Goal: Transaction & Acquisition: Purchase product/service

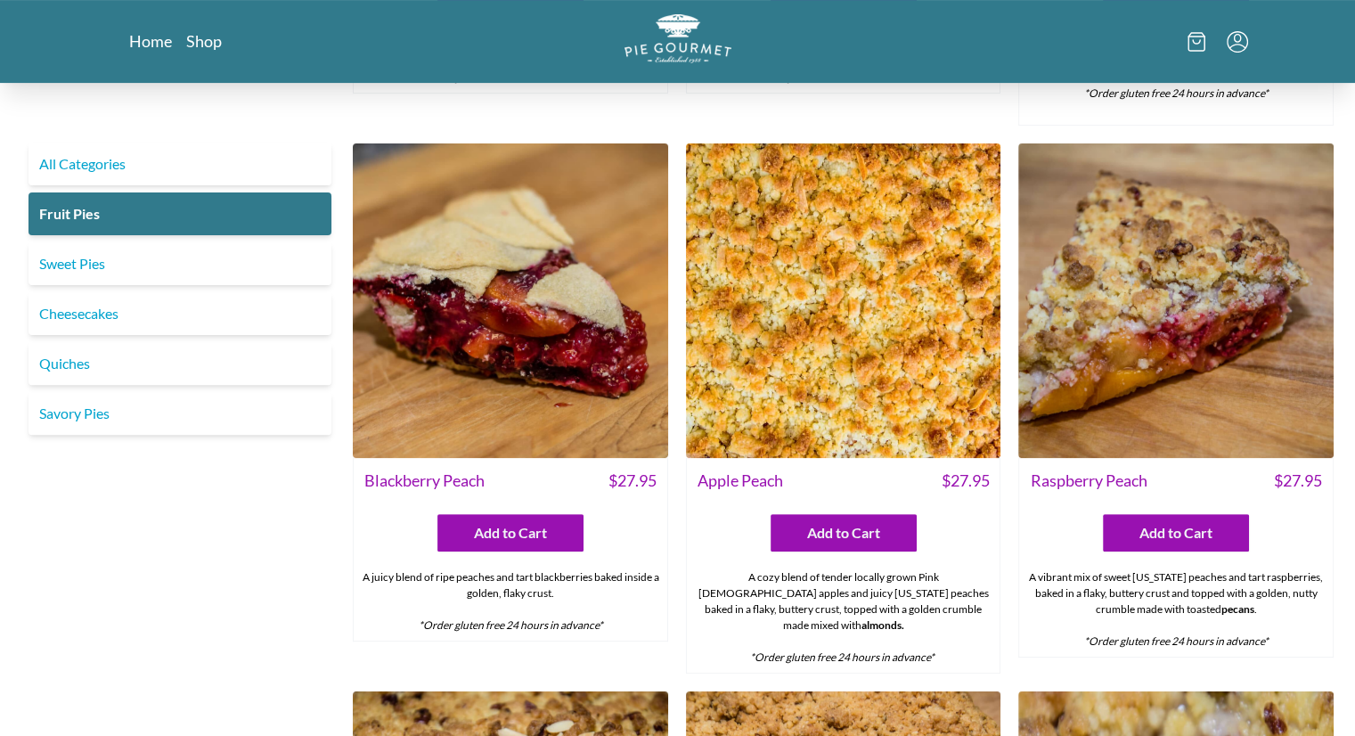
scroll to position [507, 0]
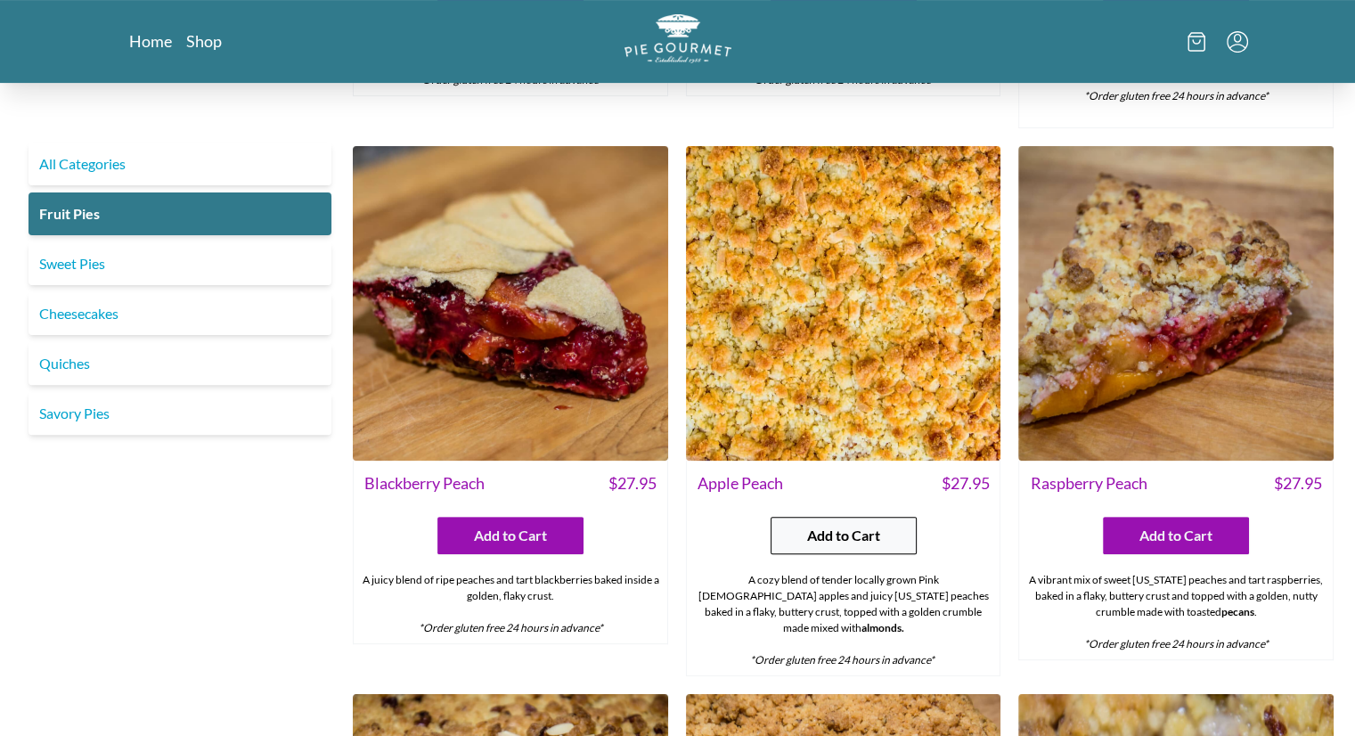
click at [823, 537] on span "Add to Cart" at bounding box center [843, 535] width 73 height 21
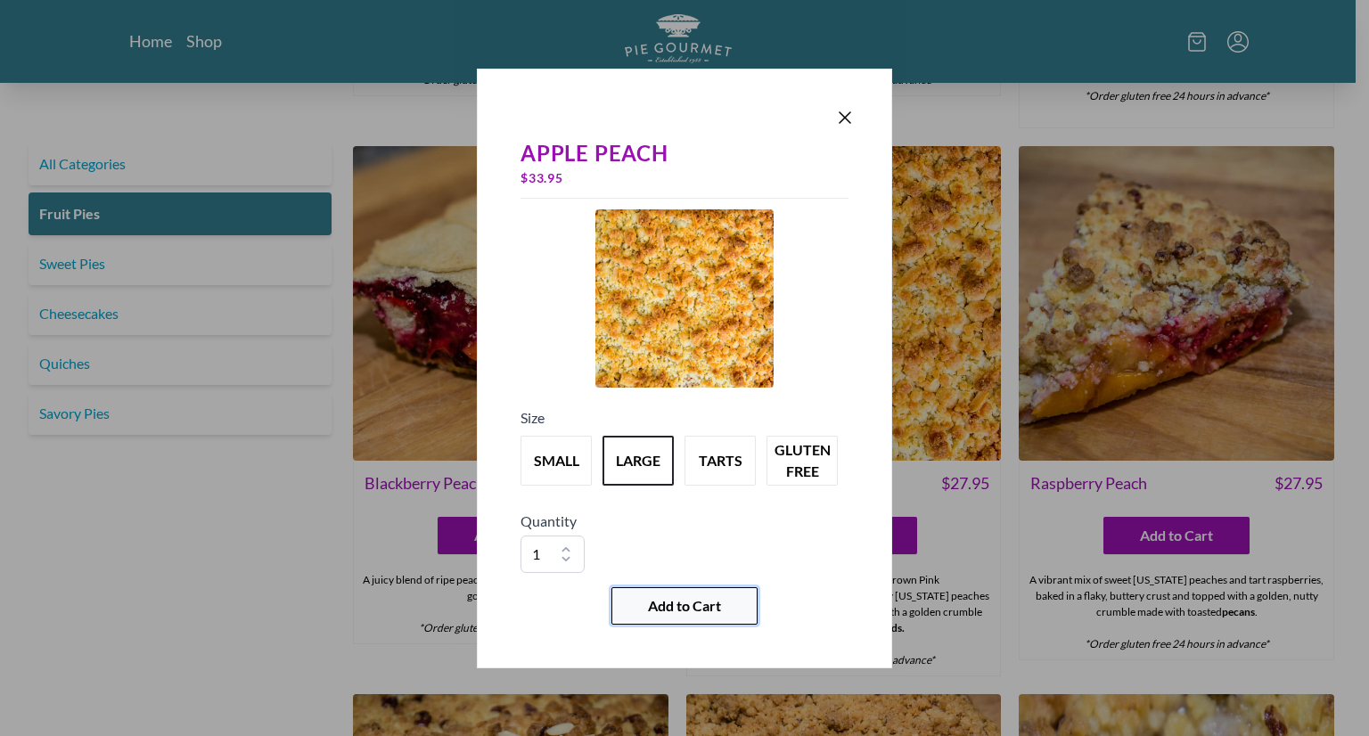
click at [698, 609] on span "Add to Cart" at bounding box center [684, 605] width 73 height 21
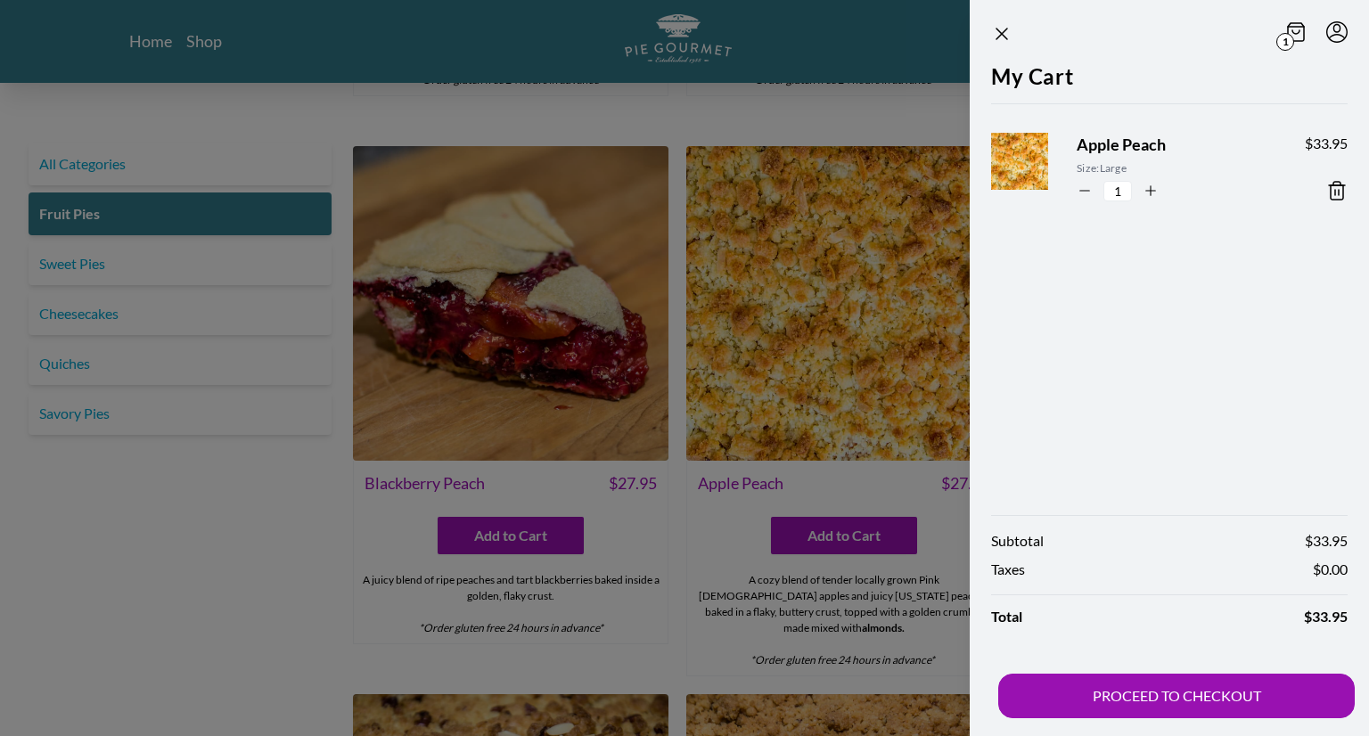
drag, startPoint x: 1004, startPoint y: 27, endPoint x: 1013, endPoint y: 35, distance: 12.0
click at [1004, 26] on icon "Close panel" at bounding box center [1001, 33] width 21 height 21
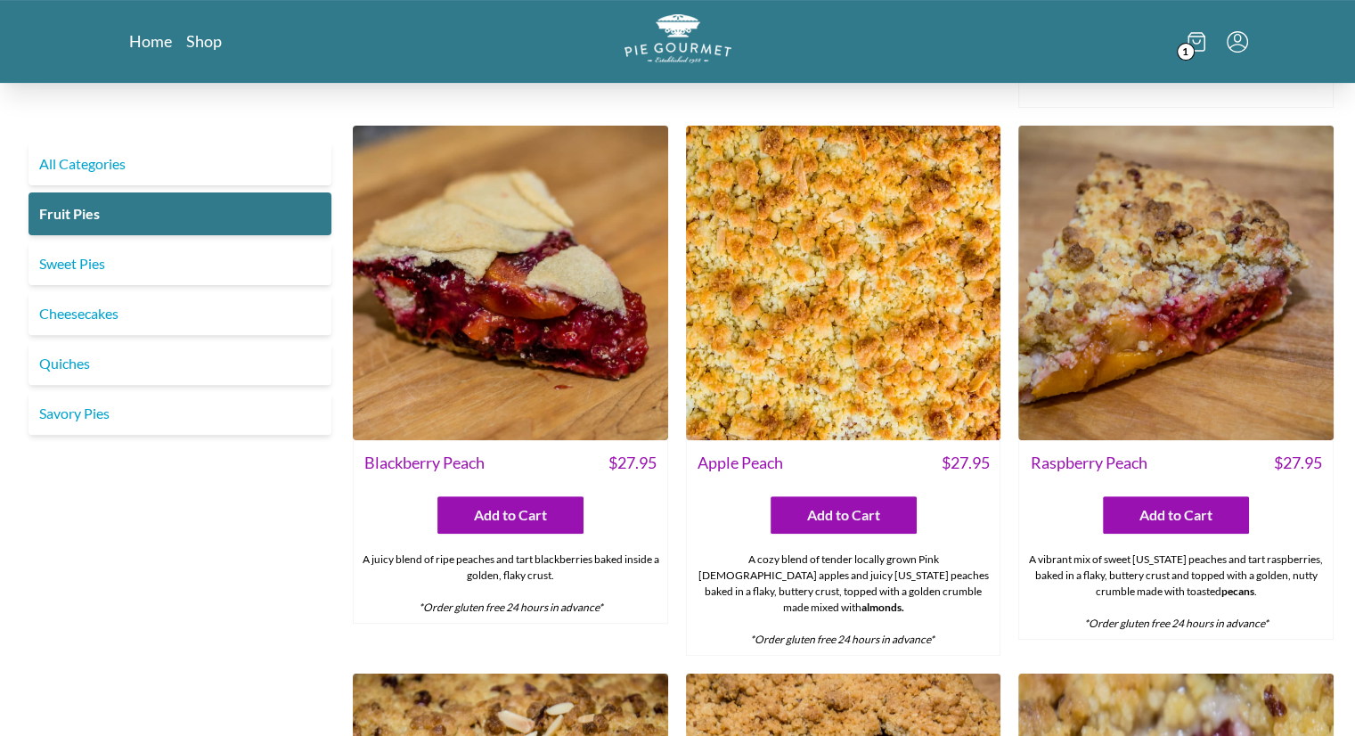
scroll to position [480, 0]
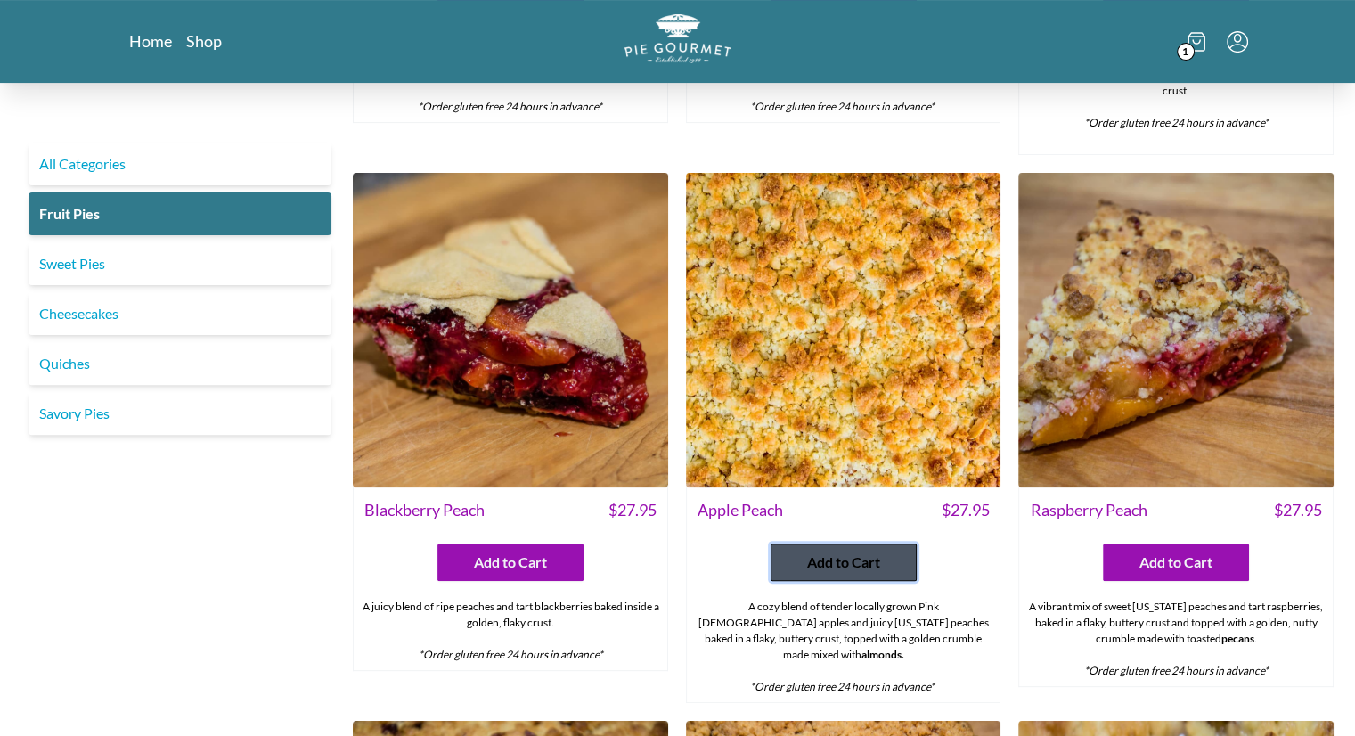
click at [824, 565] on span "Add to Cart" at bounding box center [843, 562] width 73 height 21
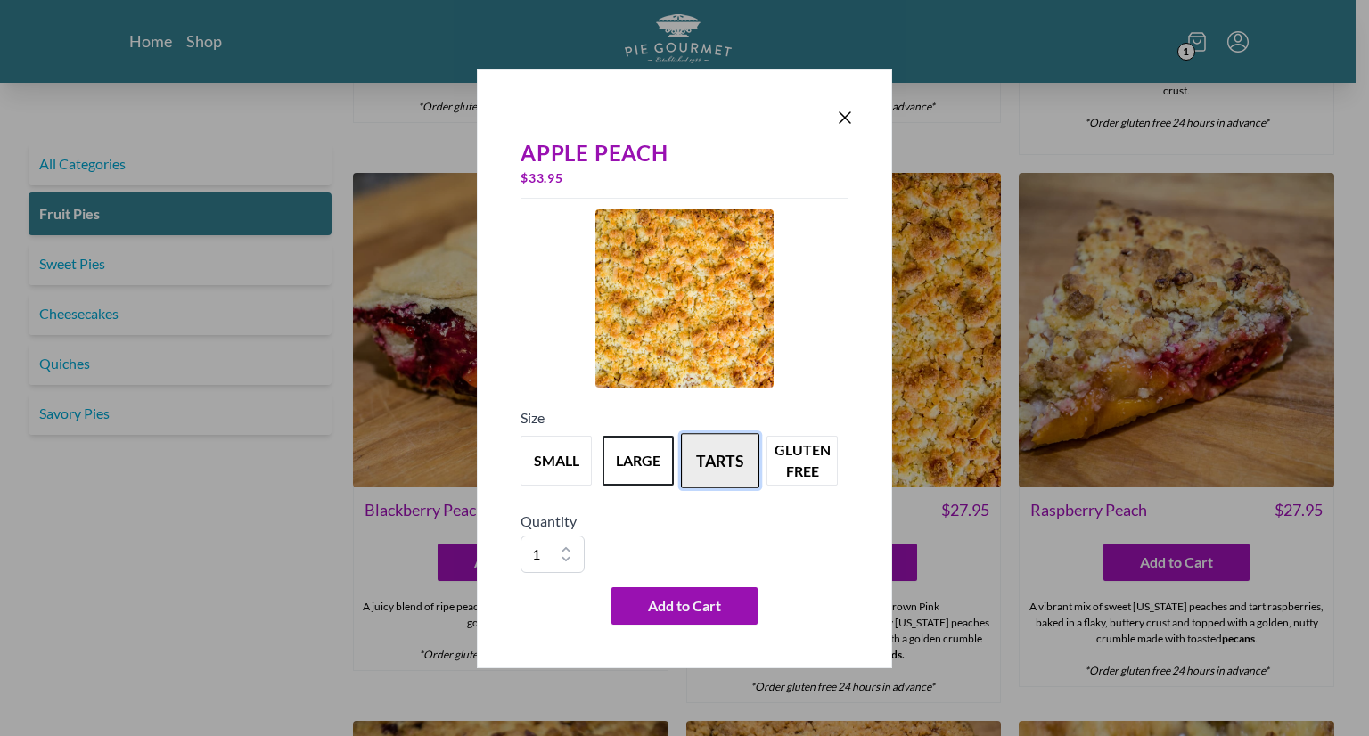
click at [712, 461] on button "tarts" at bounding box center [720, 460] width 78 height 55
click at [852, 122] on icon "Close panel" at bounding box center [844, 117] width 21 height 21
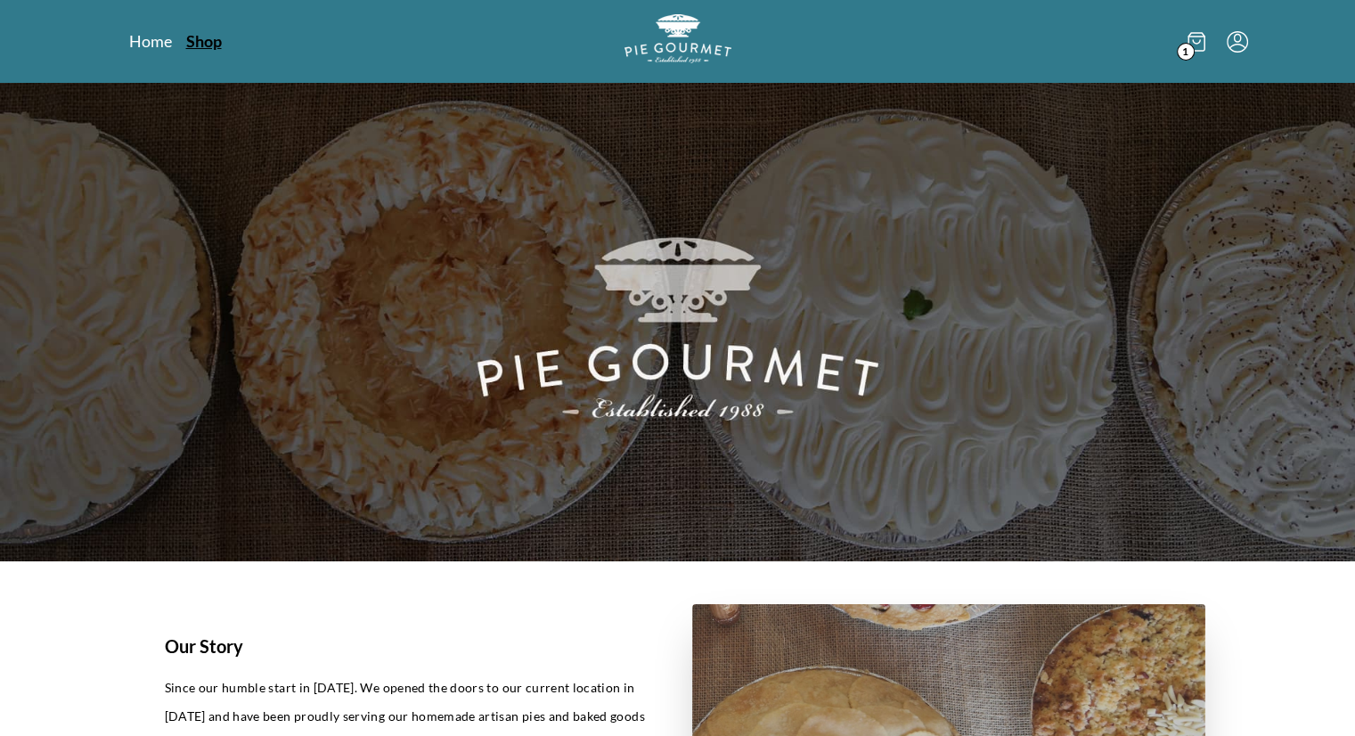
click at [205, 39] on link "Shop" at bounding box center [204, 40] width 36 height 21
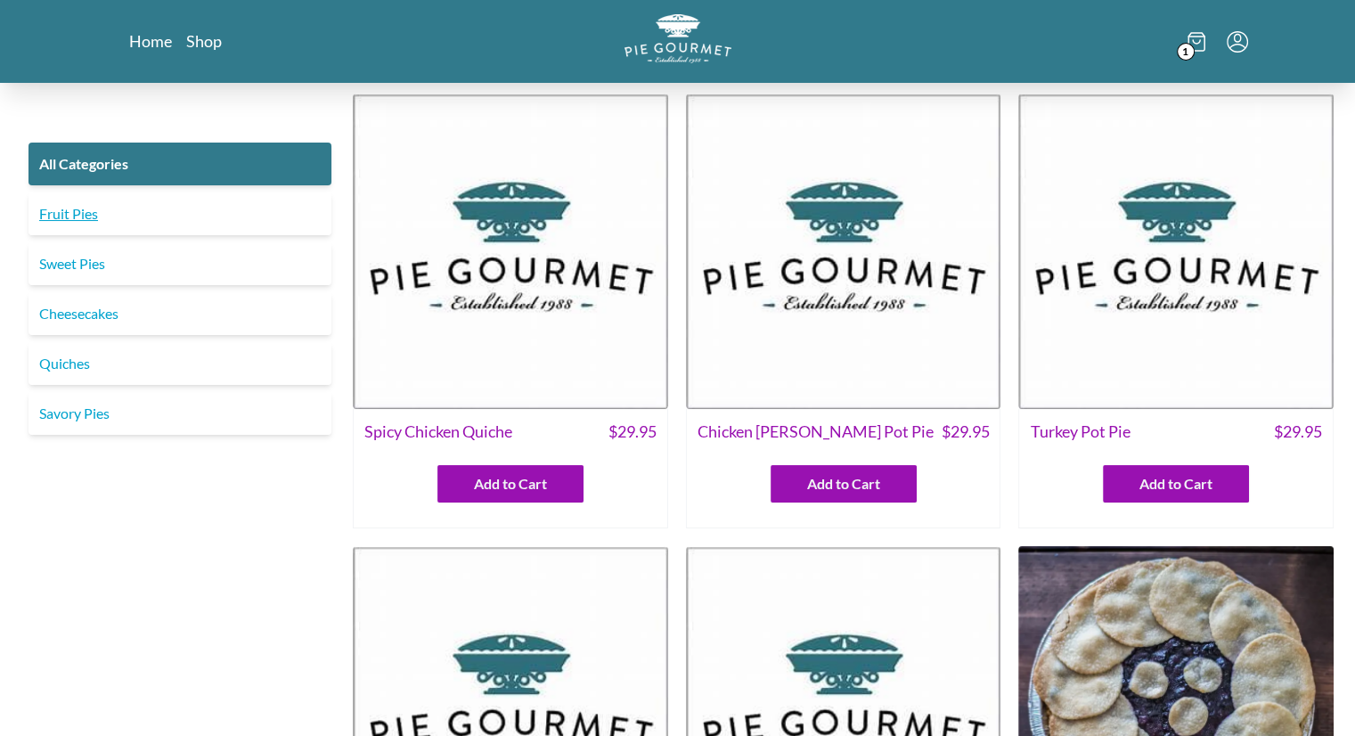
click at [61, 208] on link "Fruit Pies" at bounding box center [180, 213] width 303 height 43
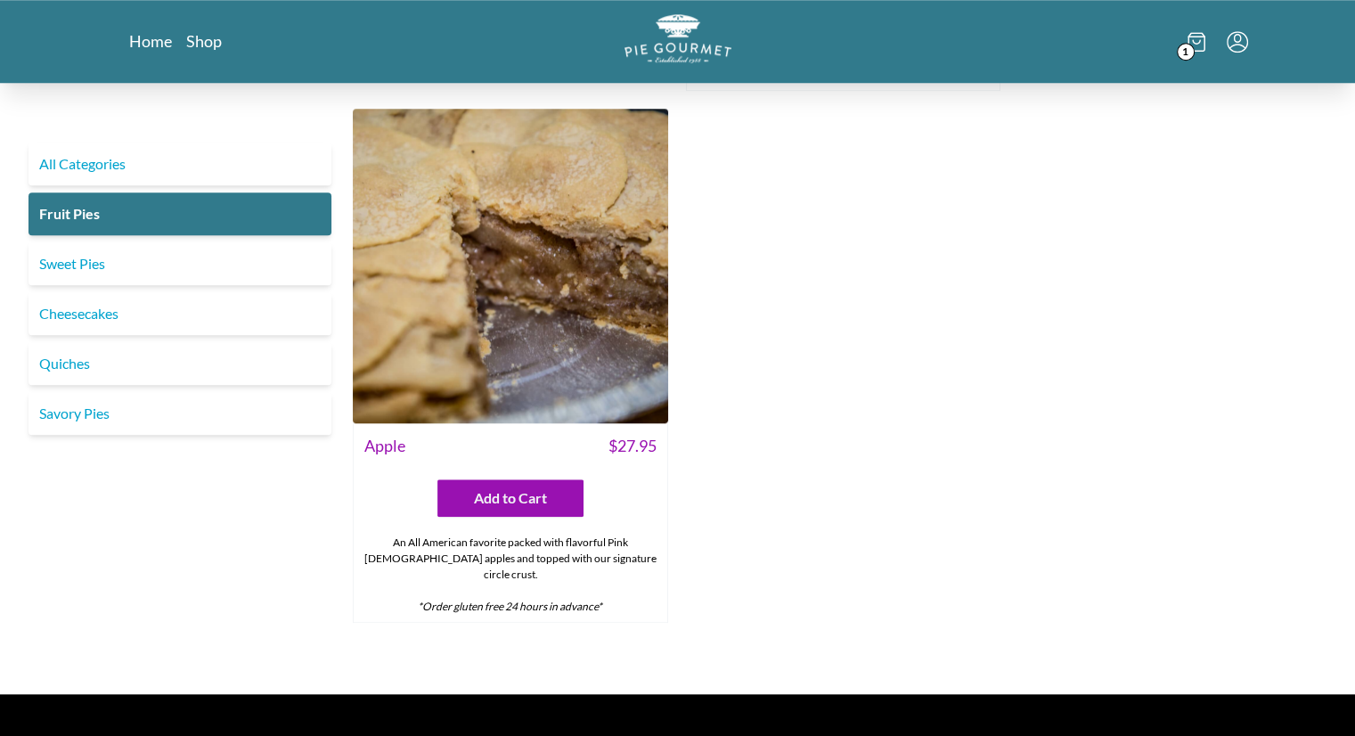
scroll to position [1636, 0]
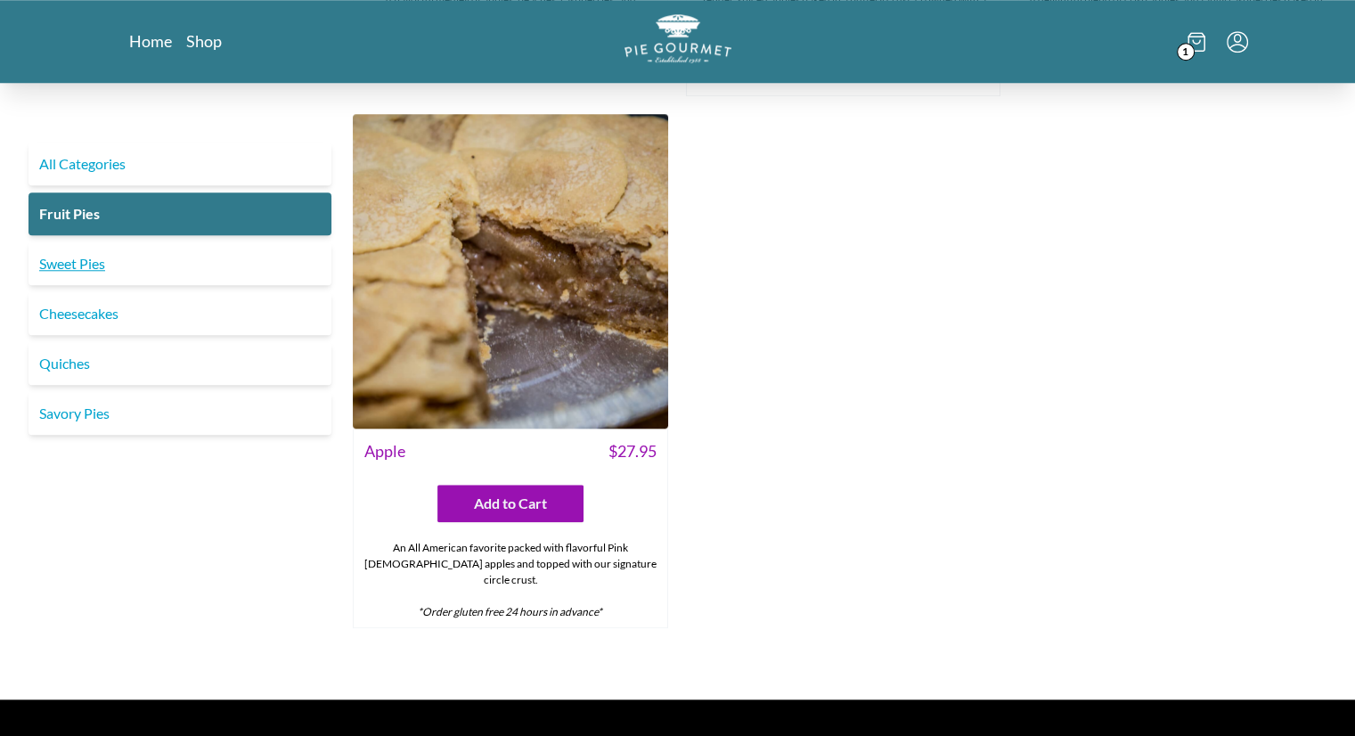
click at [225, 272] on link "Sweet Pies" at bounding box center [180, 263] width 303 height 43
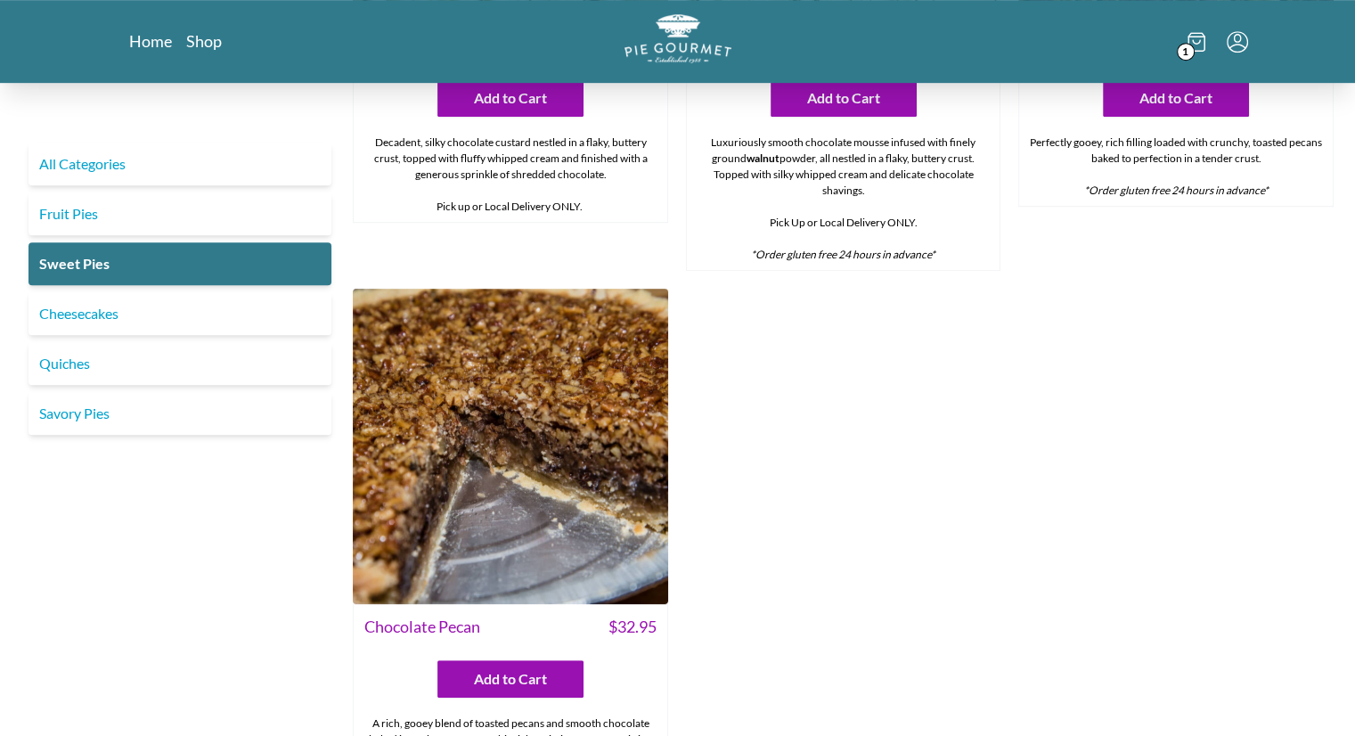
scroll to position [964, 0]
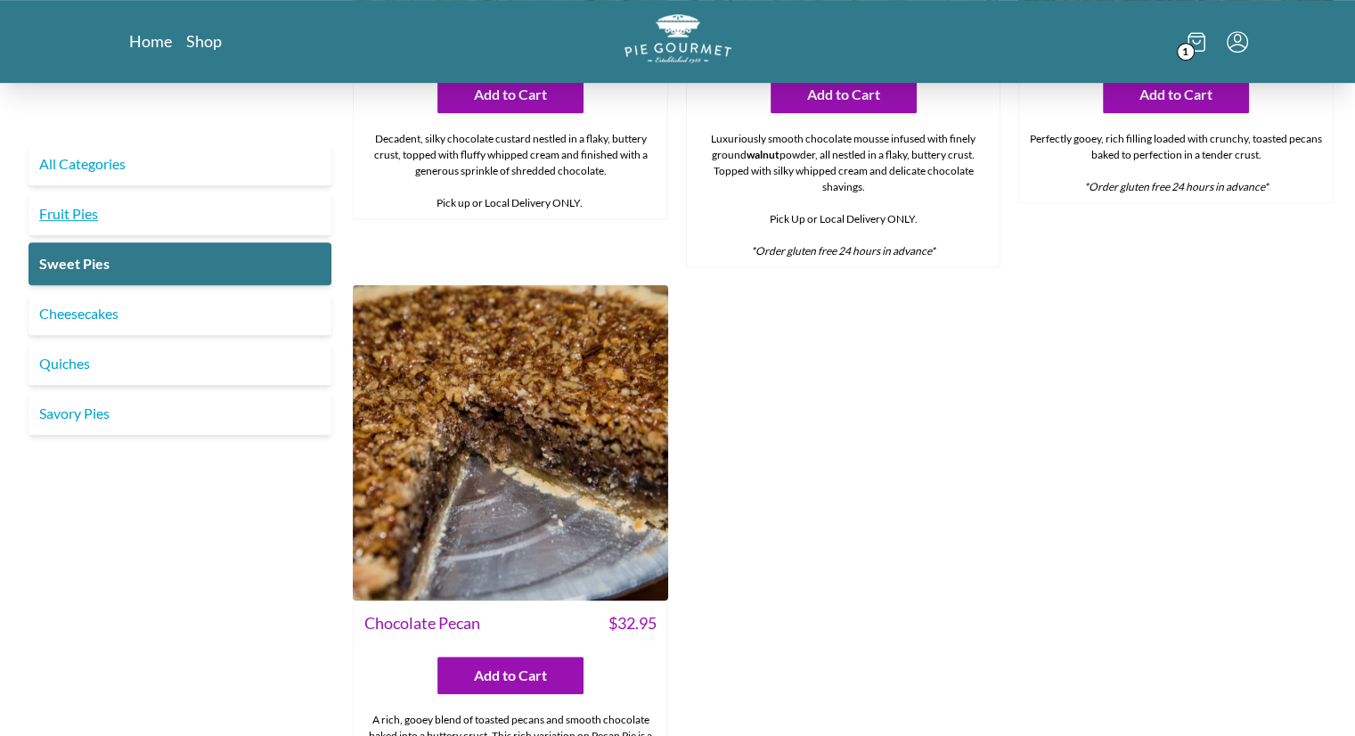
click at [132, 218] on link "Fruit Pies" at bounding box center [180, 213] width 303 height 43
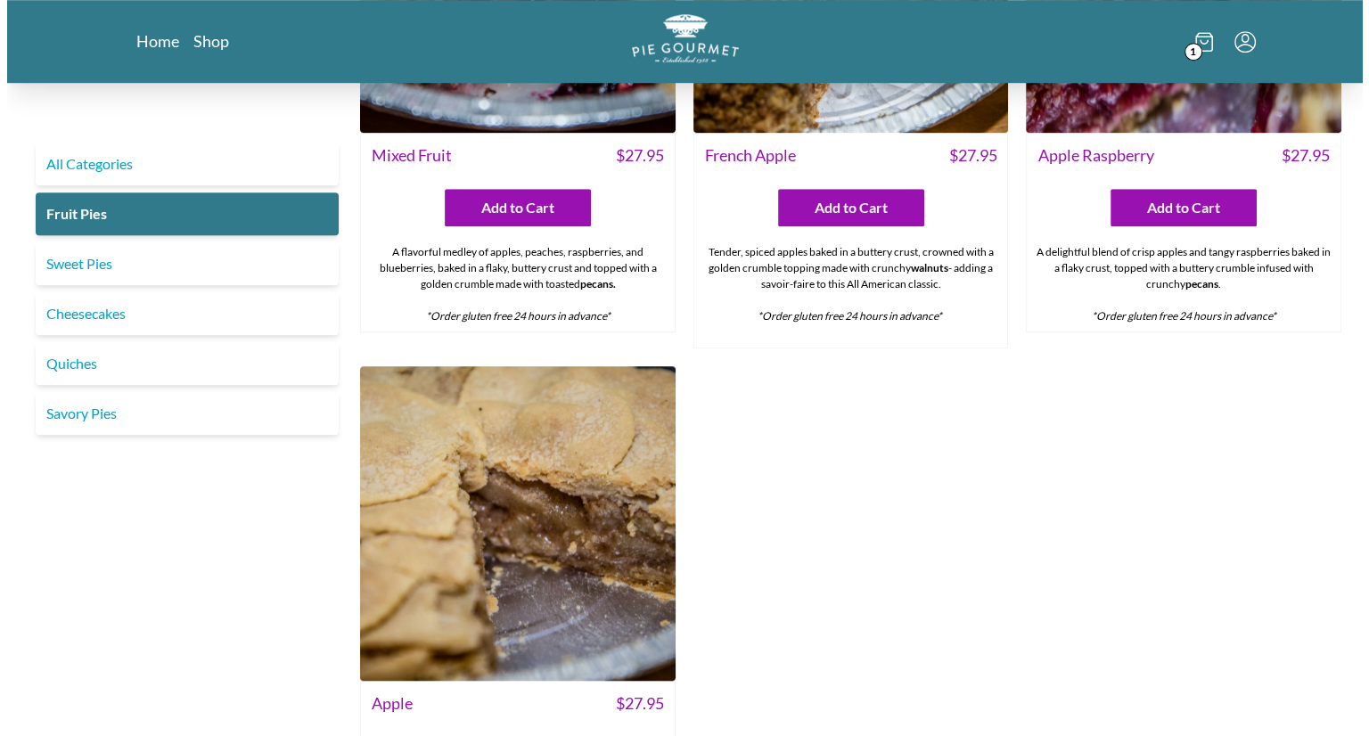
scroll to position [1279, 0]
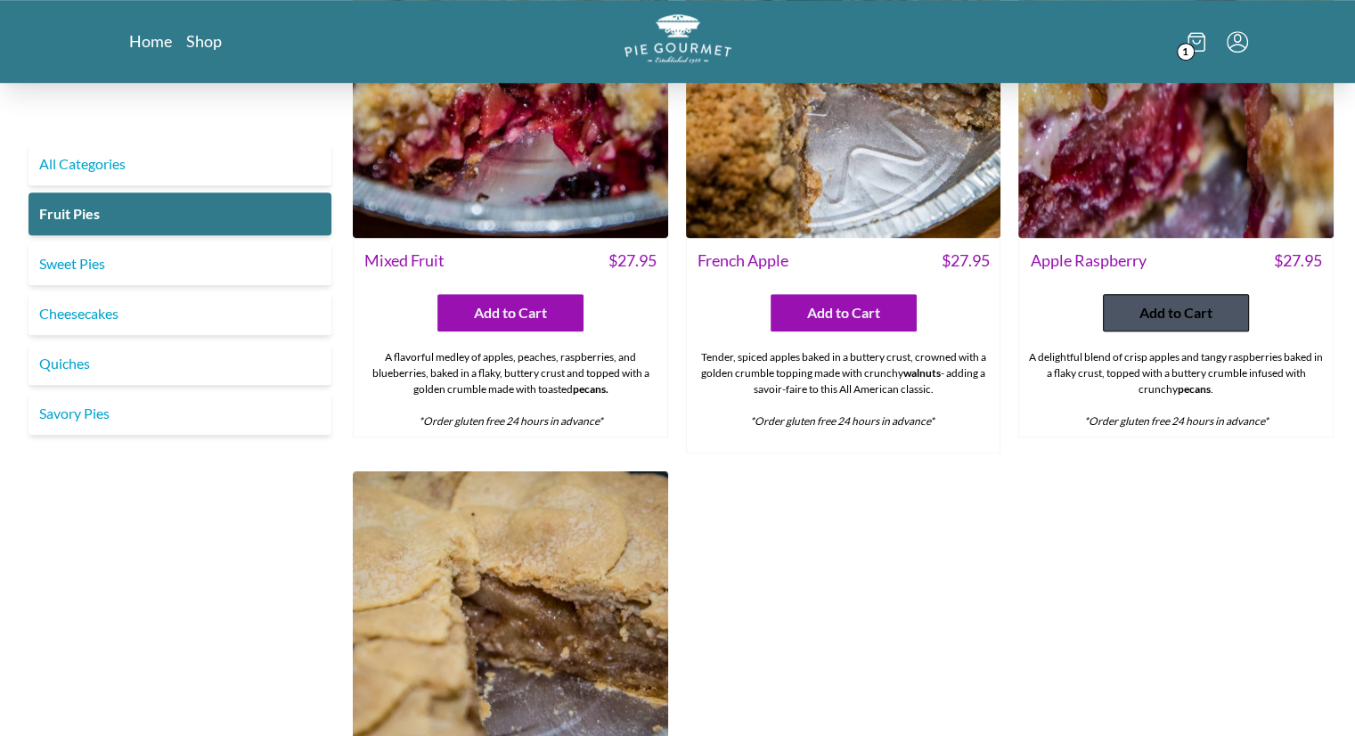
click at [1176, 302] on span "Add to Cart" at bounding box center [1176, 312] width 73 height 21
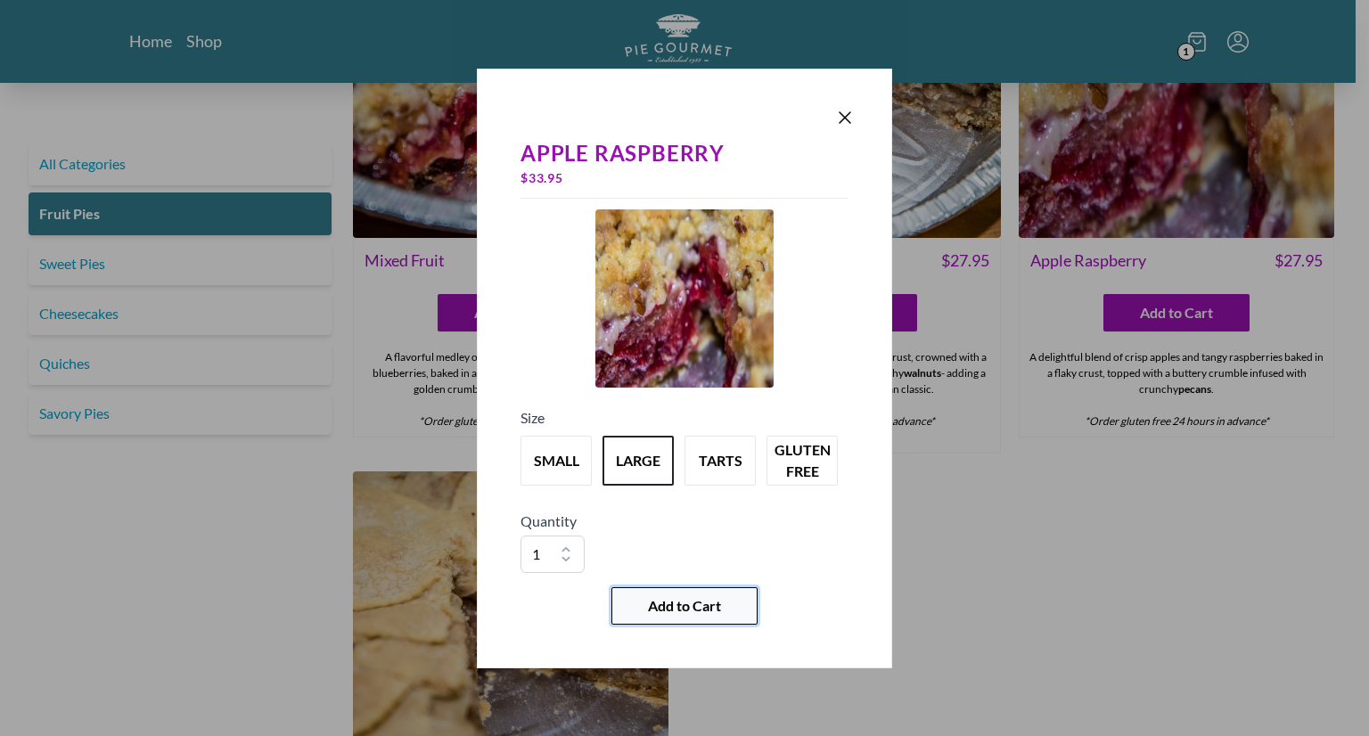
click at [691, 604] on span "Add to Cart" at bounding box center [684, 605] width 73 height 21
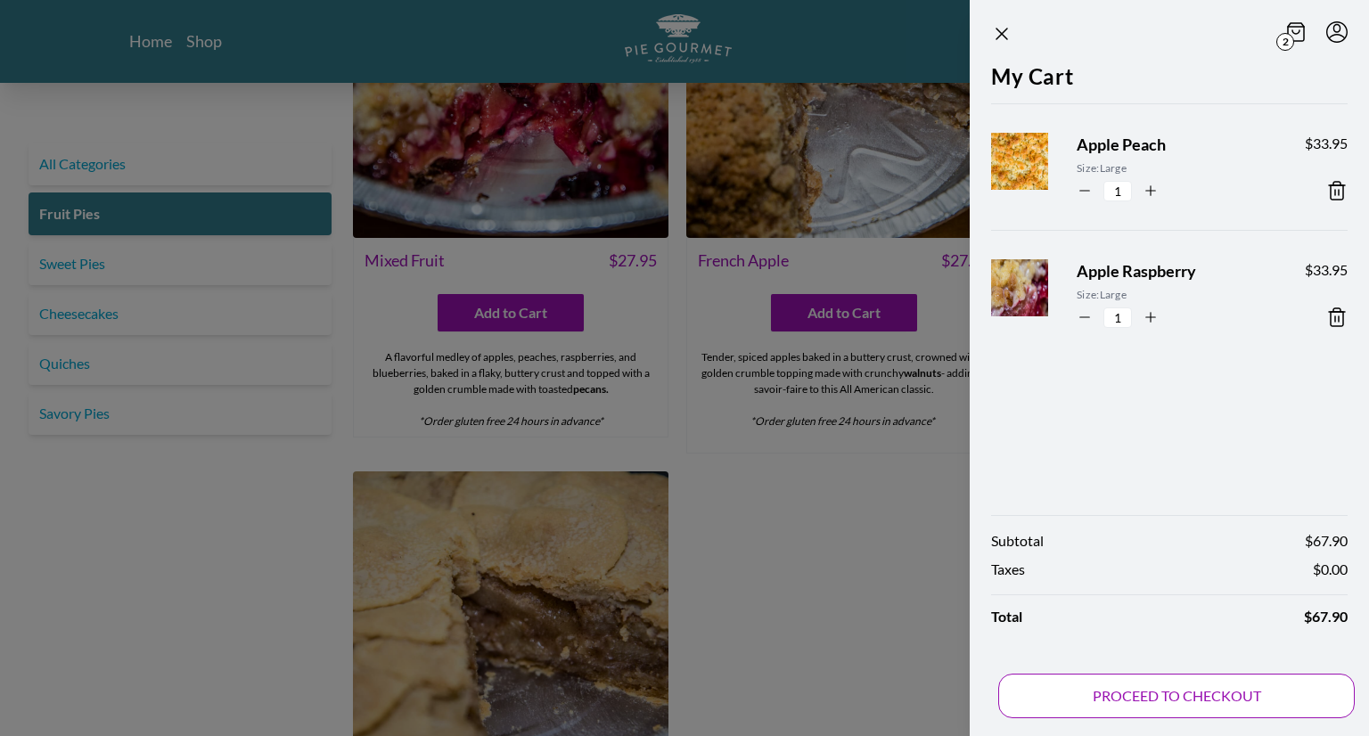
click at [1177, 697] on button "PROCEED TO CHECKOUT" at bounding box center [1176, 696] width 356 height 45
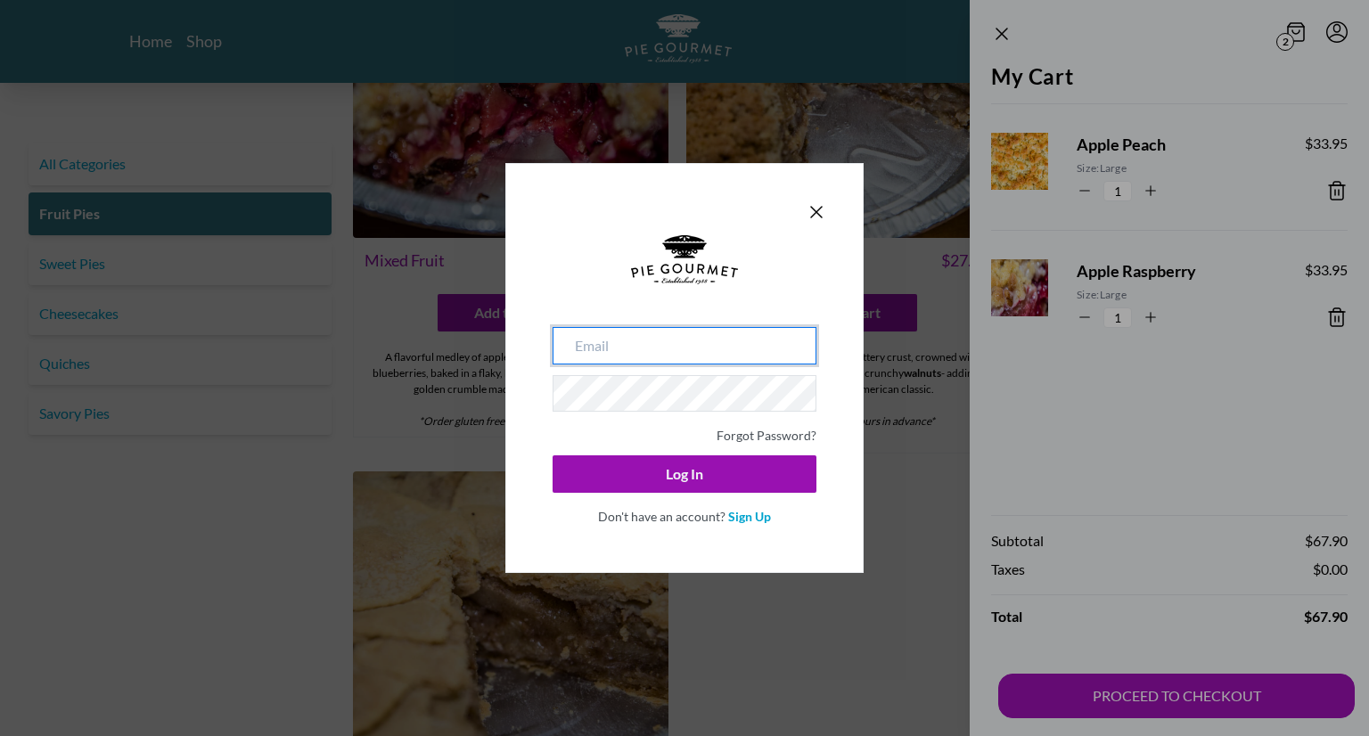
click at [642, 352] on input "email" at bounding box center [684, 345] width 264 height 37
type input "[EMAIL_ADDRESS][DOMAIN_NAME]"
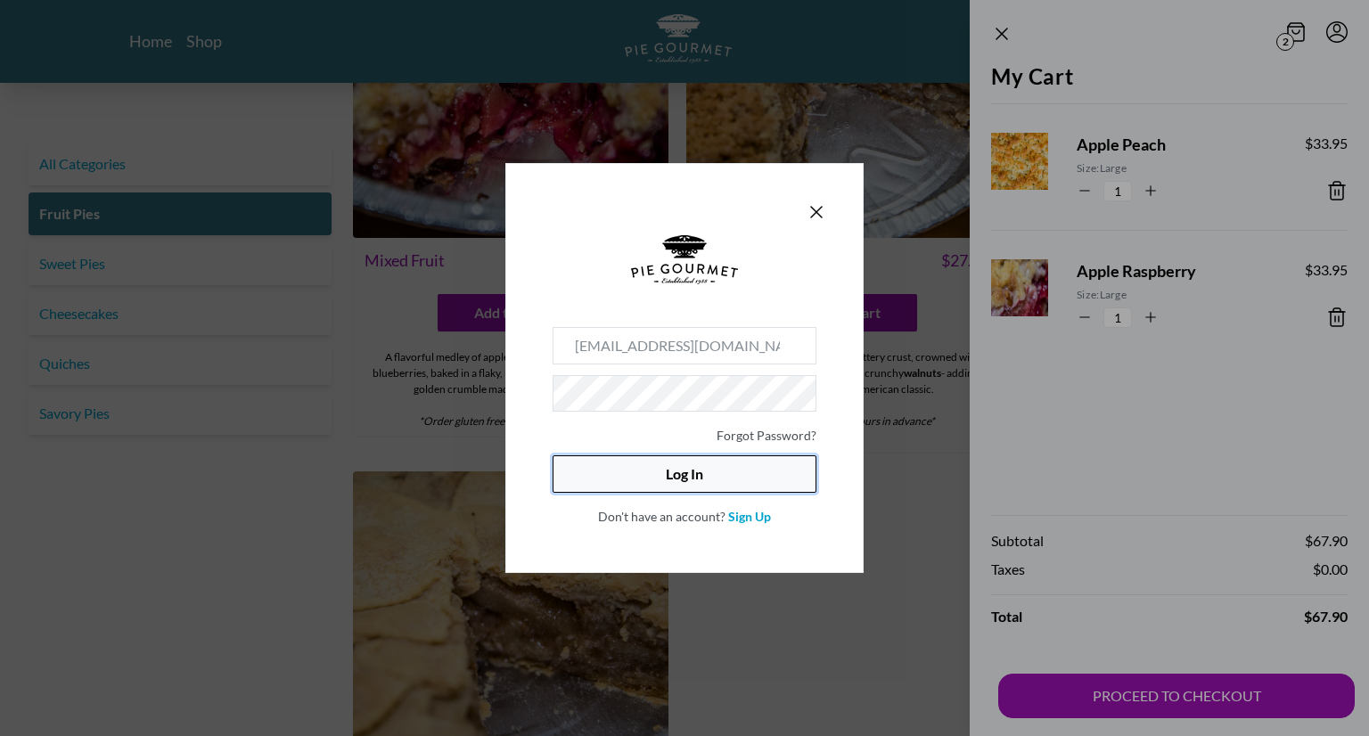
click at [666, 464] on button "Log In" at bounding box center [684, 473] width 264 height 37
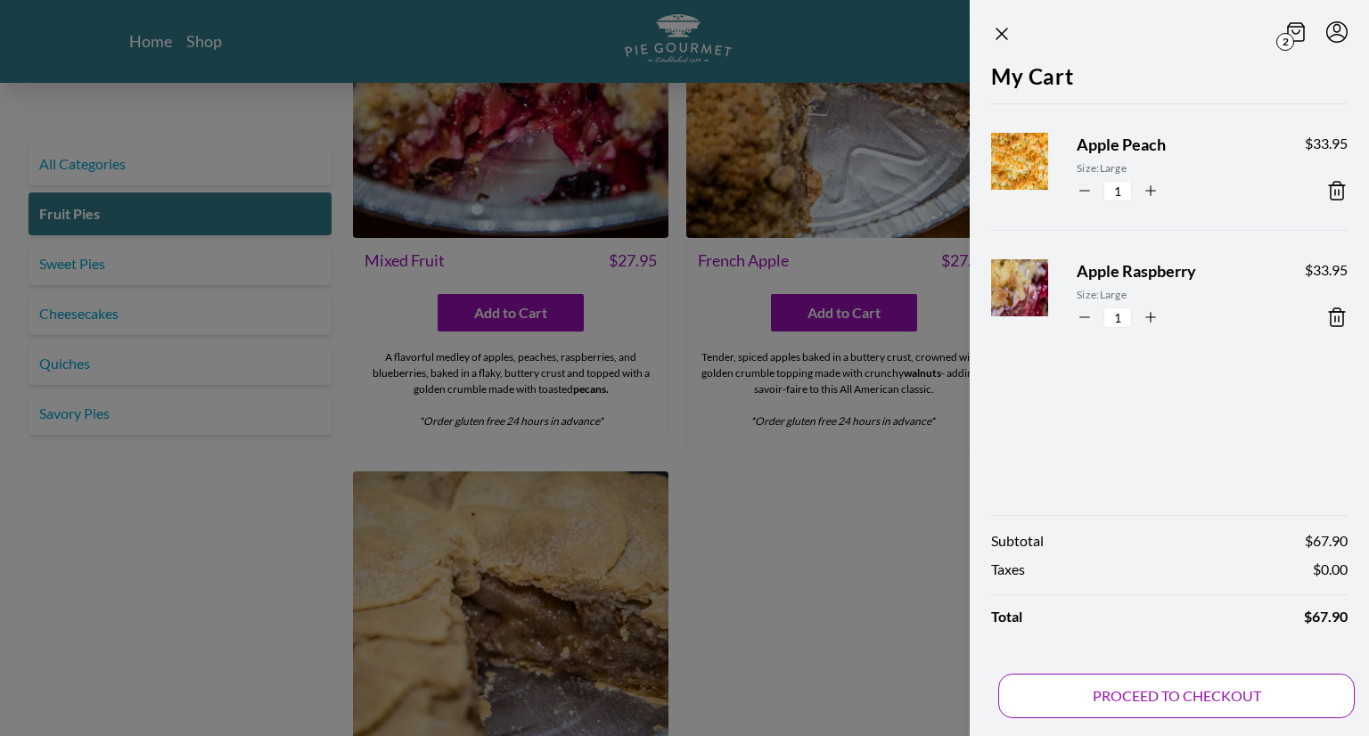
click at [1190, 701] on button "PROCEED TO CHECKOUT" at bounding box center [1176, 696] width 356 height 45
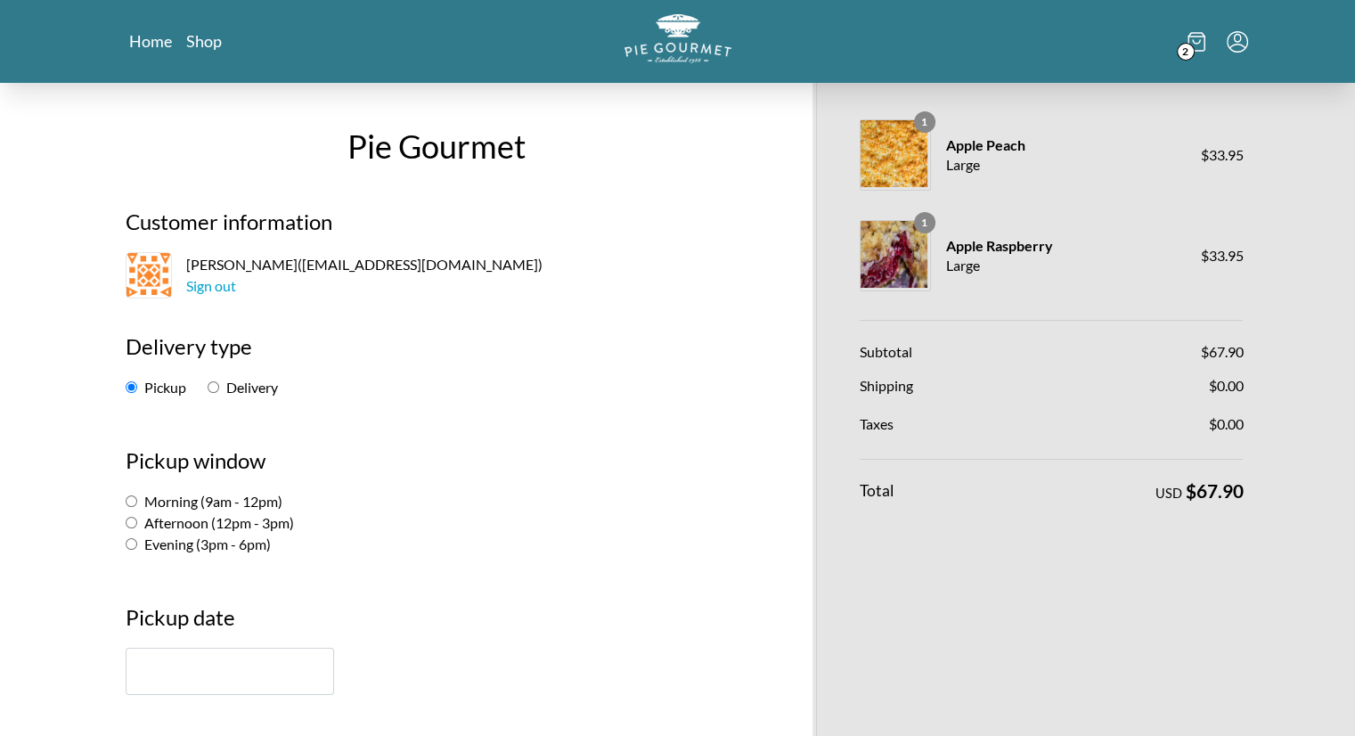
click at [132, 500] on input "Morning (9am - 12pm)" at bounding box center [132, 501] width 12 height 12
radio input "true"
click at [264, 650] on input "text" at bounding box center [230, 671] width 208 height 47
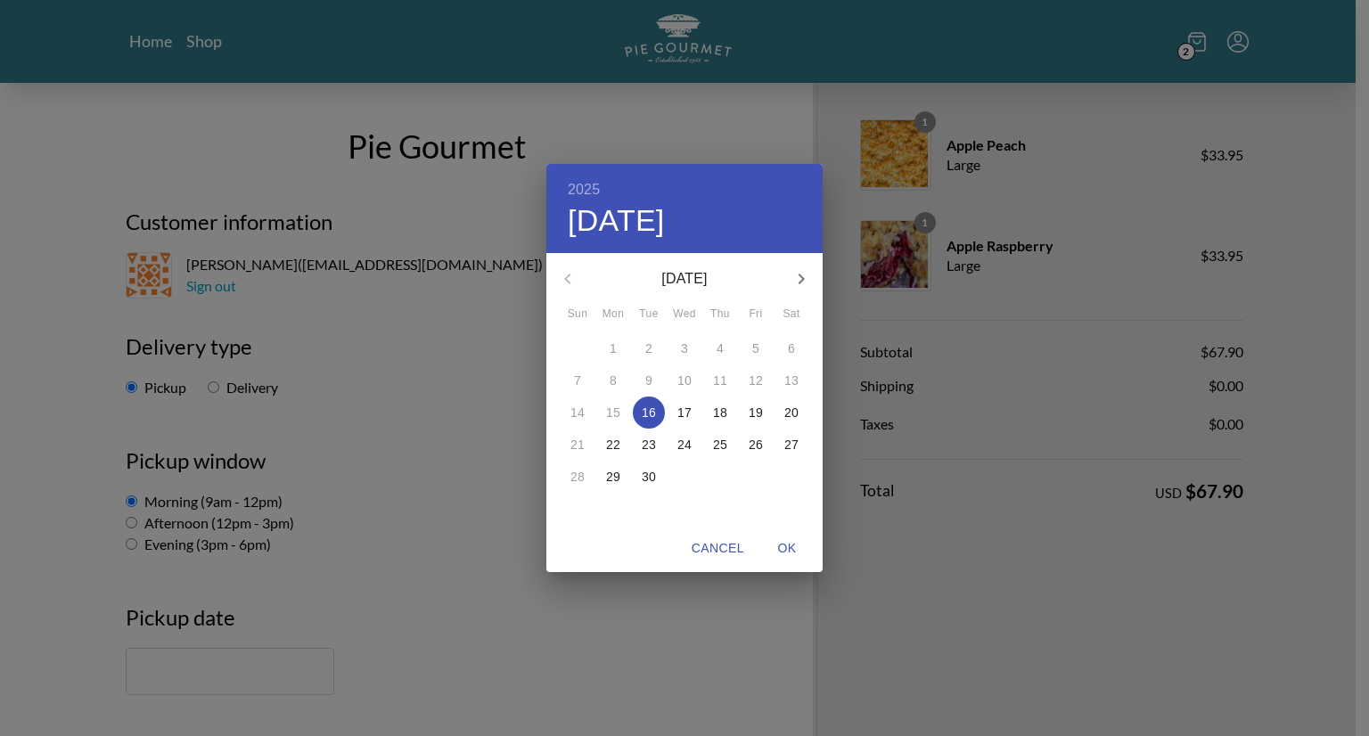
click at [642, 440] on p "23" at bounding box center [649, 445] width 14 height 18
click at [795, 545] on span "OK" at bounding box center [786, 548] width 43 height 22
type input "[DATE]"
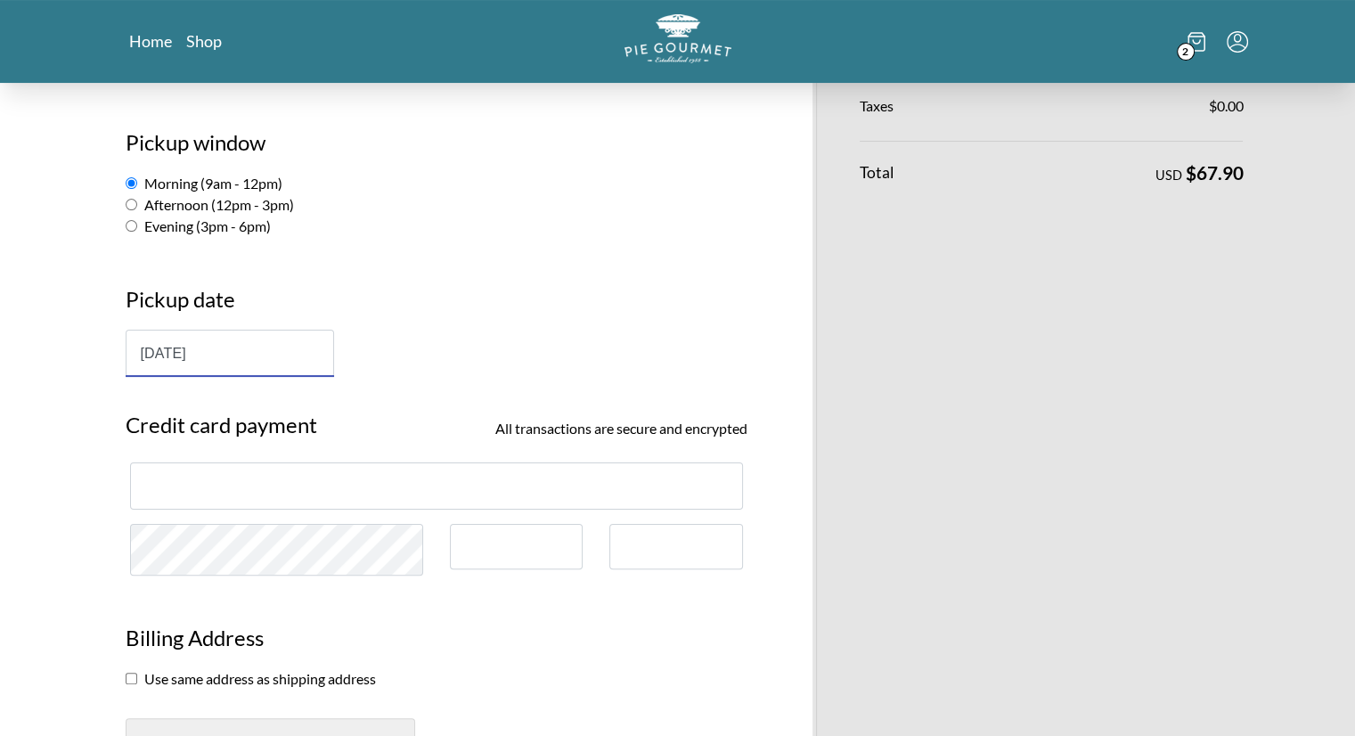
scroll to position [395, 0]
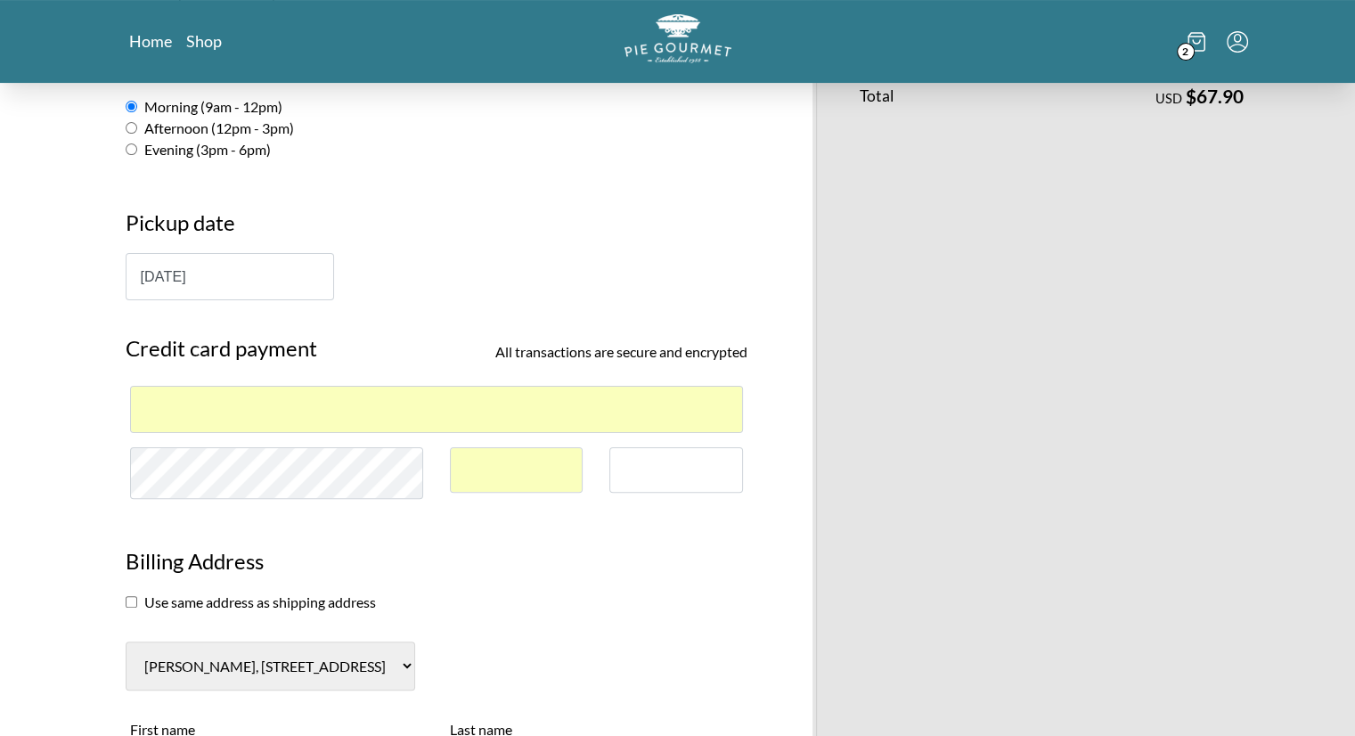
click at [694, 478] on div at bounding box center [676, 469] width 134 height 45
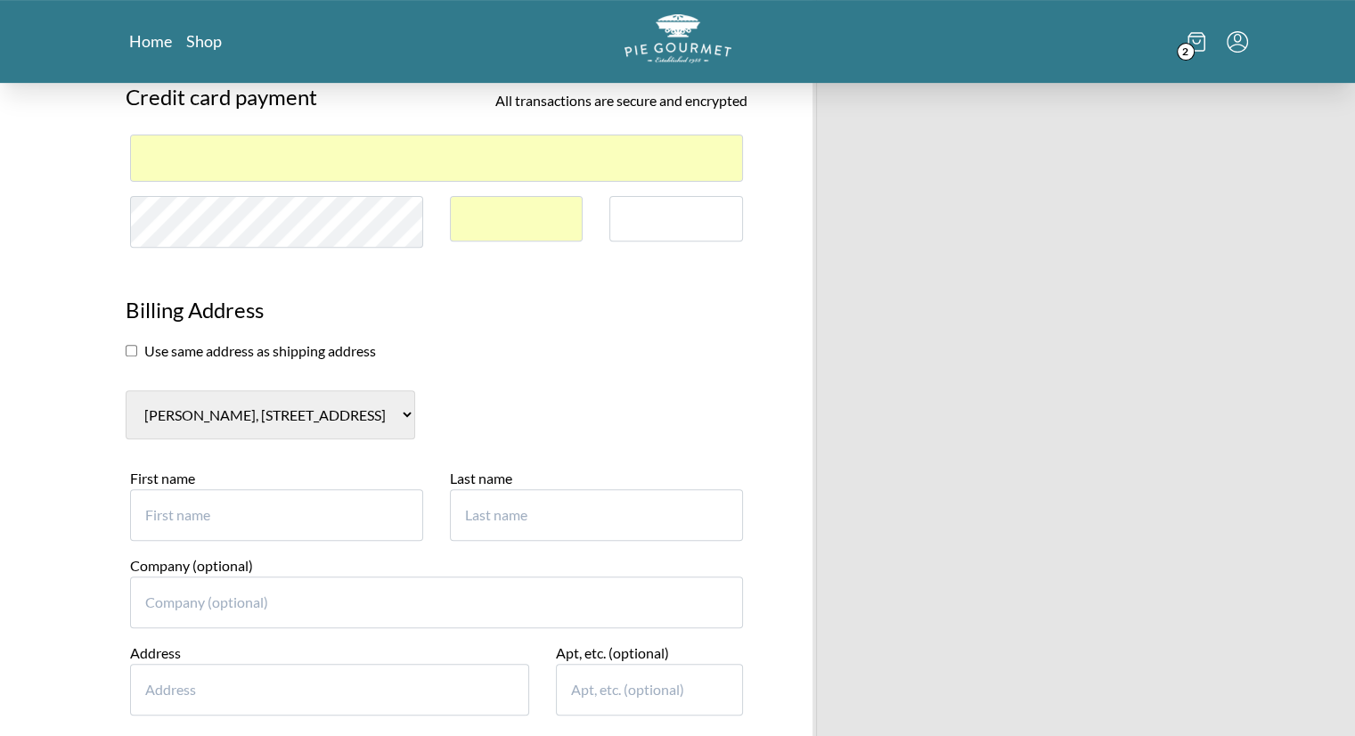
scroll to position [649, 0]
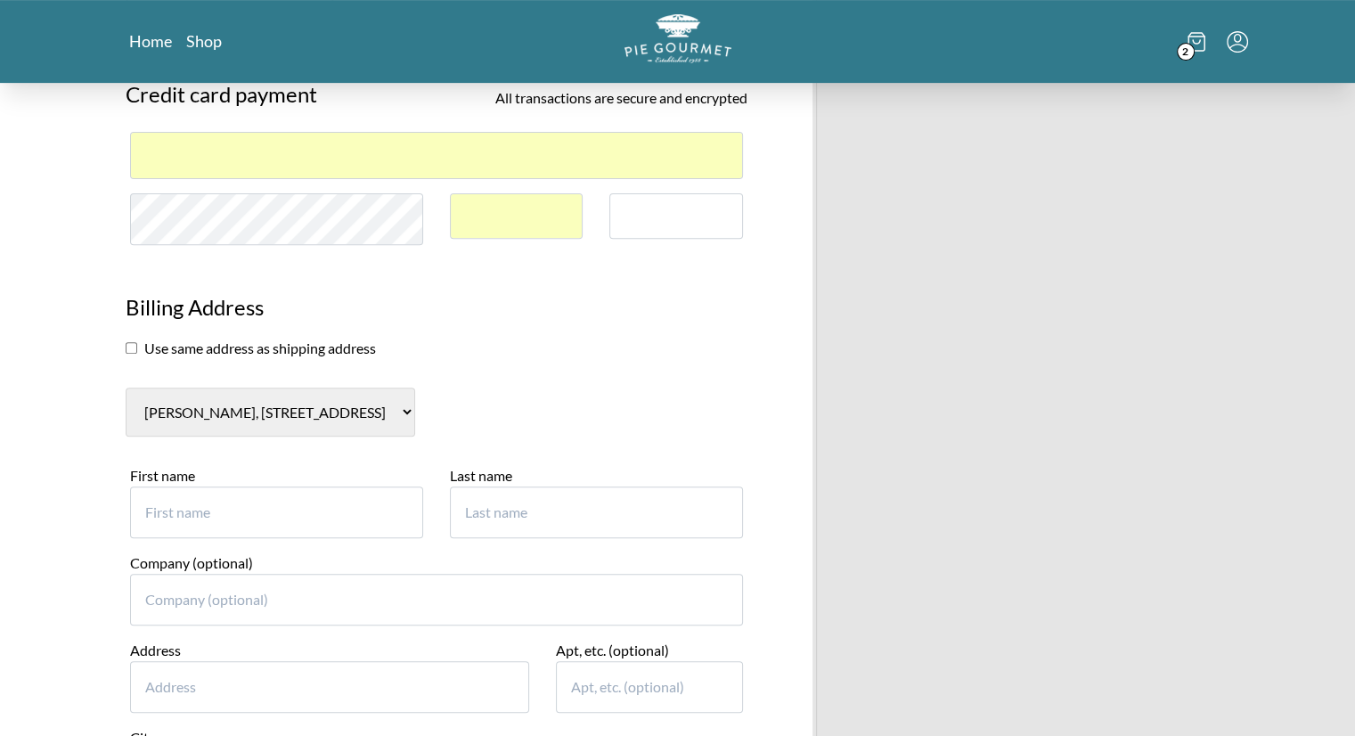
click at [200, 419] on select "[PERSON_NAME], [STREET_ADDRESS] undefined, [STREET_ADDRESS] New billing address" at bounding box center [271, 412] width 290 height 49
select select "0"
click at [126, 388] on select "[PERSON_NAME], [STREET_ADDRESS] undefined, [STREET_ADDRESS] New billing address" at bounding box center [271, 412] width 290 height 49
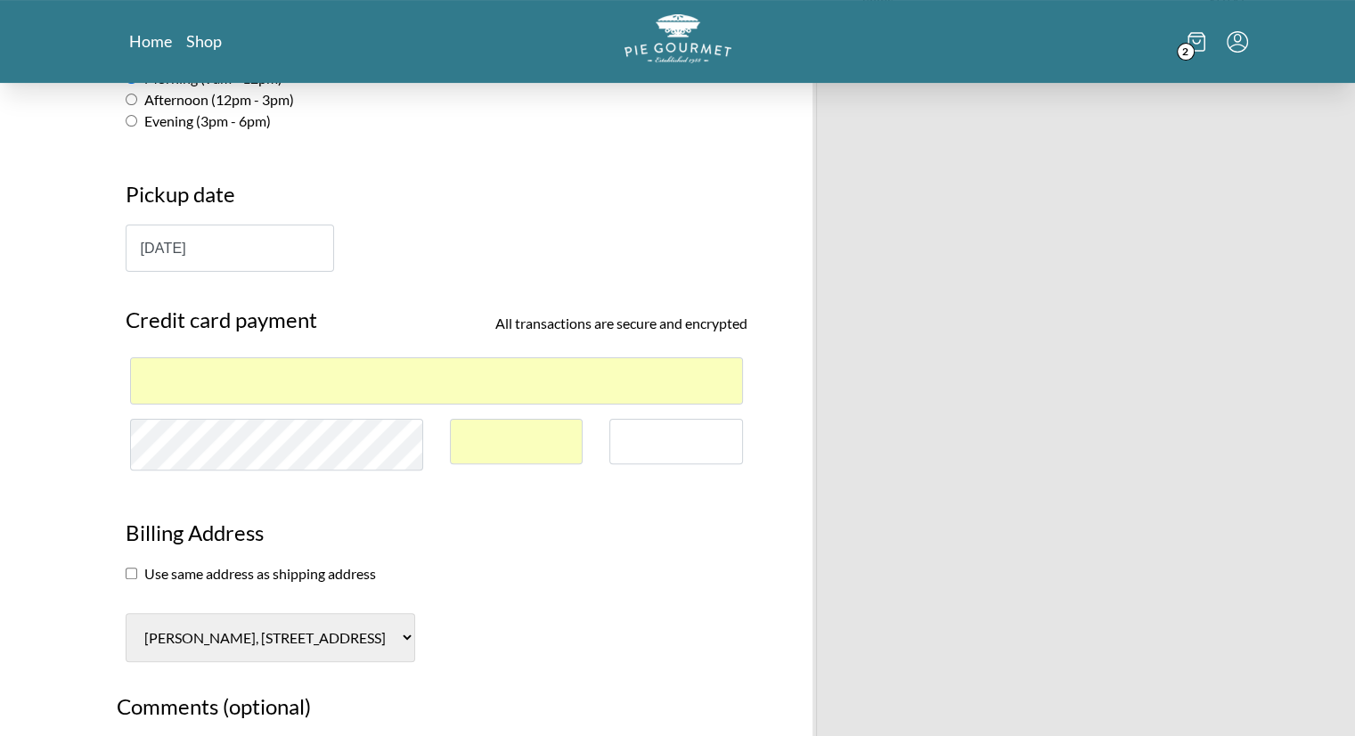
scroll to position [396, 0]
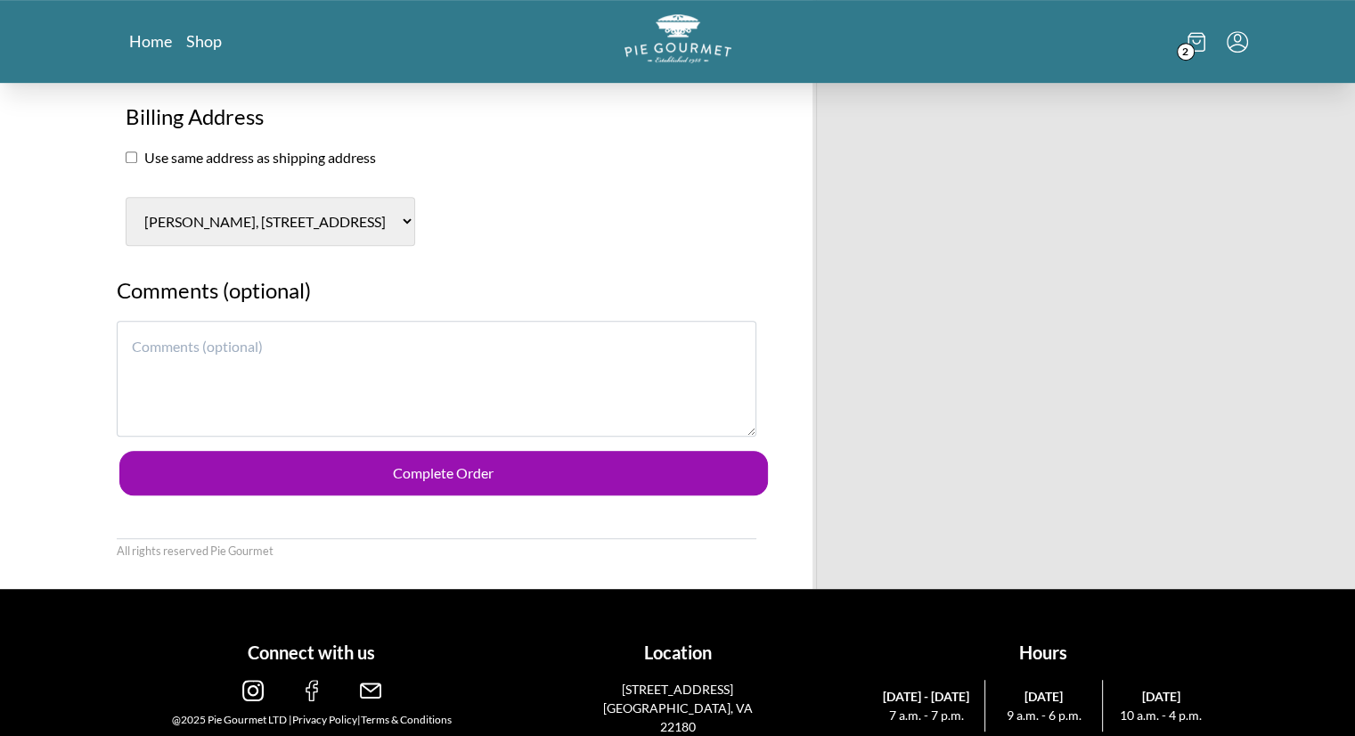
scroll to position [835, 0]
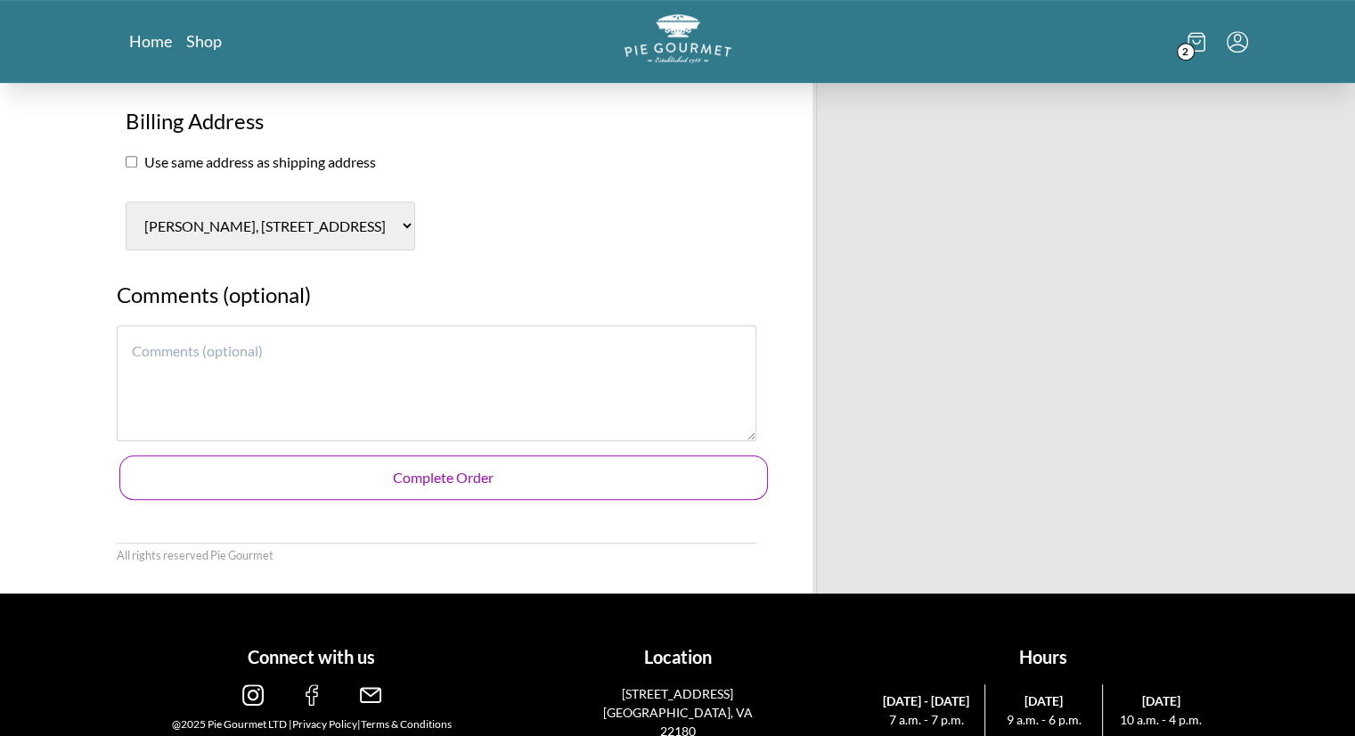
click at [472, 479] on button "Complete Order" at bounding box center [443, 477] width 649 height 45
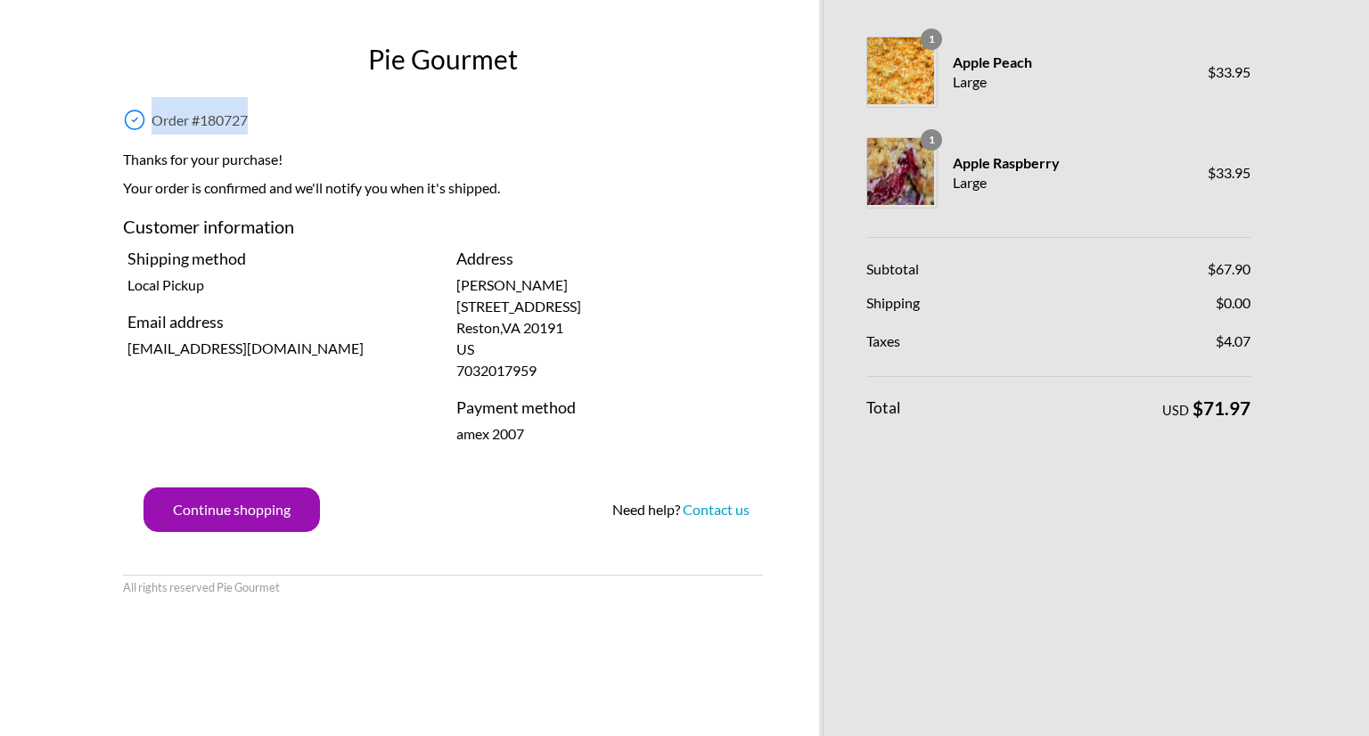
drag, startPoint x: 260, startPoint y: 119, endPoint x: 140, endPoint y: 119, distance: 120.3
click at [140, 119] on div "Order # 180727" at bounding box center [443, 115] width 640 height 37
copy div "Order # 180727"
